Goal: Information Seeking & Learning: Stay updated

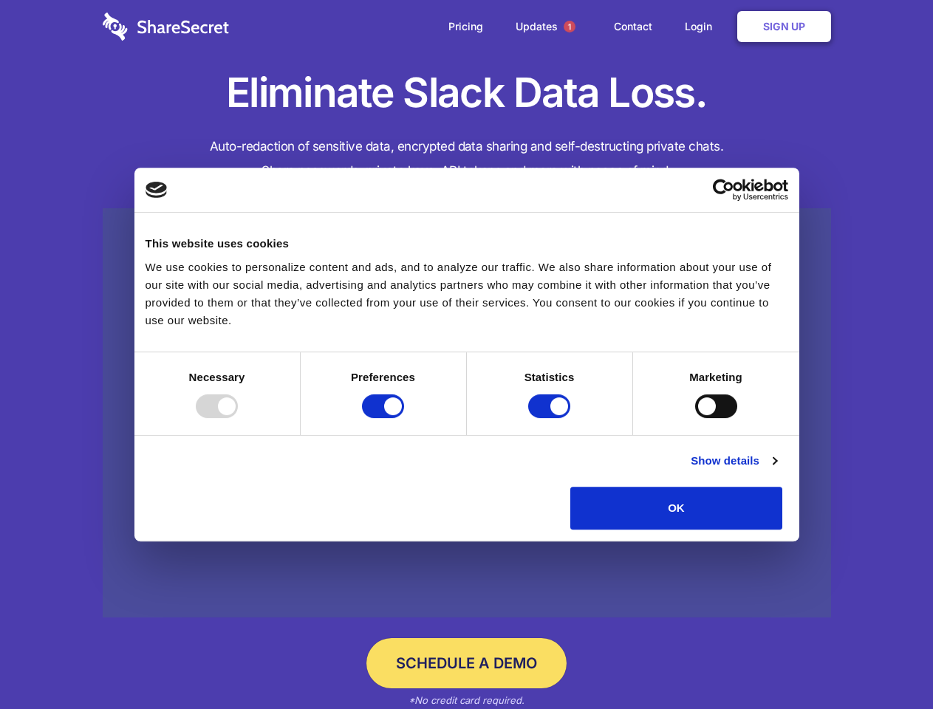
click at [238, 418] on div at bounding box center [217, 406] width 42 height 24
click at [404, 418] on input "Preferences" at bounding box center [383, 406] width 42 height 24
checkbox input "false"
click at [551, 418] on input "Statistics" at bounding box center [549, 406] width 42 height 24
checkbox input "false"
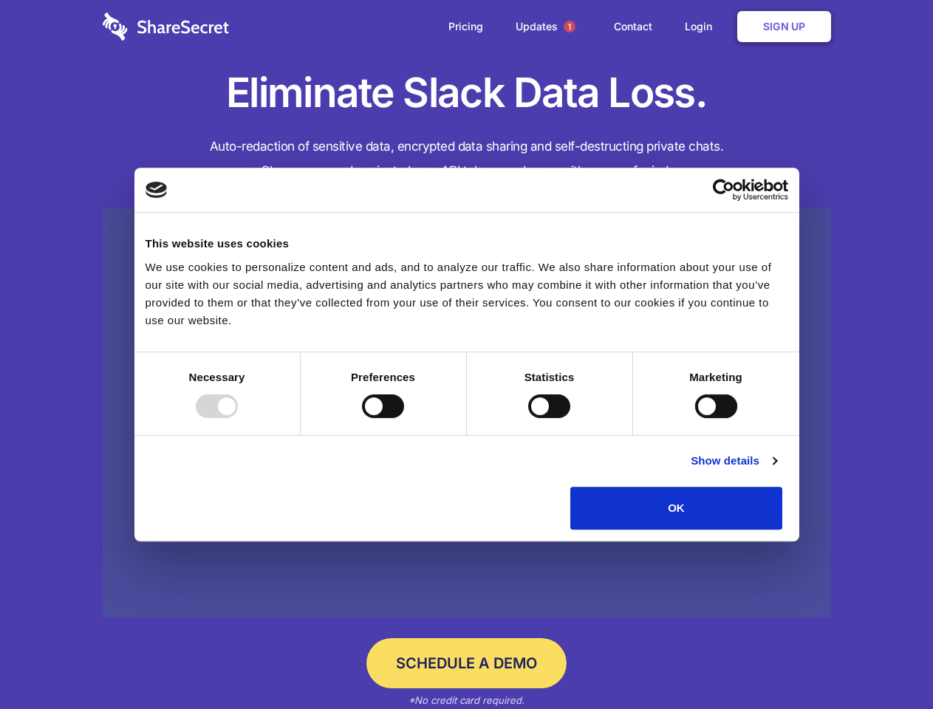
click at [695, 418] on input "Marketing" at bounding box center [716, 406] width 42 height 24
checkbox input "true"
click at [776, 470] on link "Show details" at bounding box center [733, 461] width 86 height 18
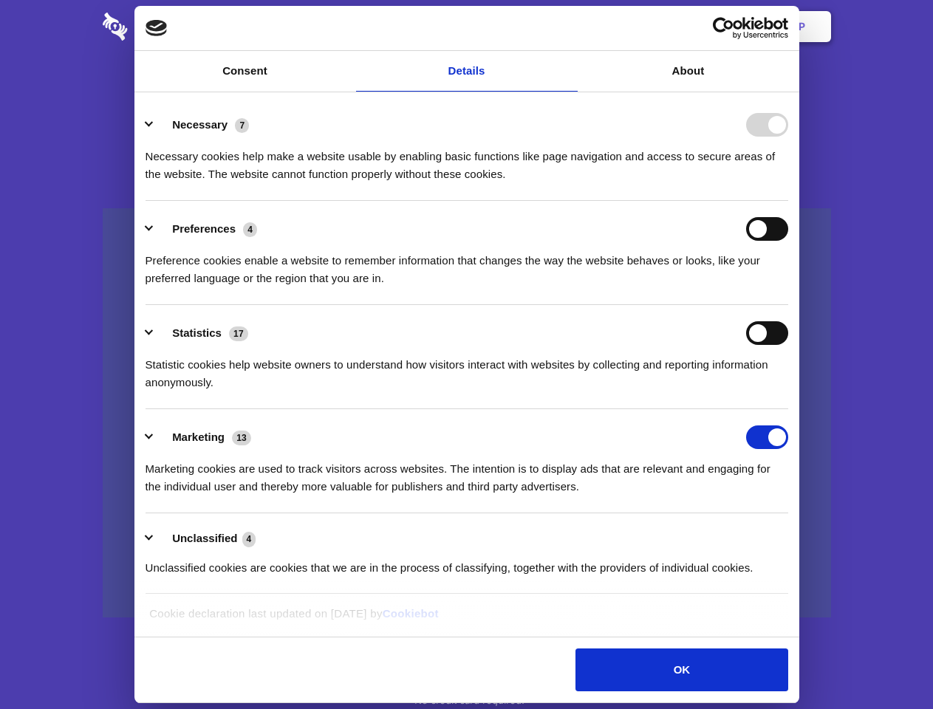
click at [816, 535] on body "Consent Details [#IABV2SETTINGS#] About This website uses cookies We use cookie…" at bounding box center [466, 354] width 933 height 709
click at [569, 27] on span "1" at bounding box center [569, 27] width 12 height 12
